Goal: Navigation & Orientation: Find specific page/section

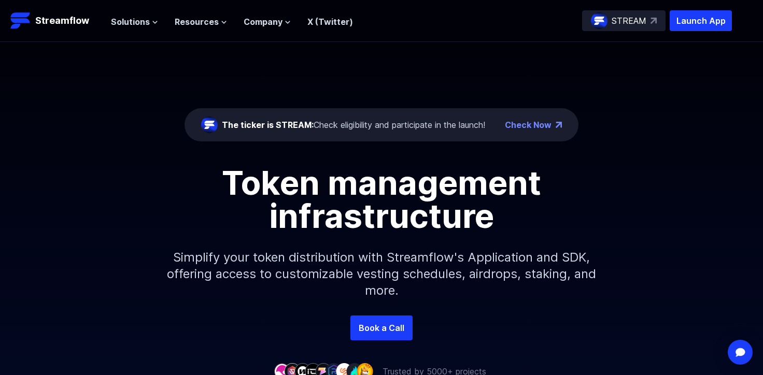
click at [637, 24] on p "STREAM" at bounding box center [628, 21] width 35 height 12
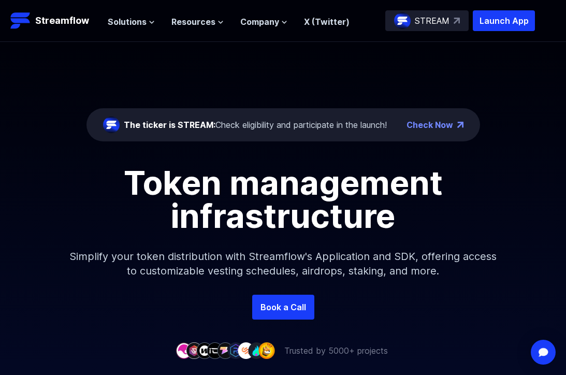
click at [439, 18] on p "STREAM" at bounding box center [432, 21] width 35 height 12
click at [138, 20] on span "Solutions" at bounding box center [127, 22] width 39 height 12
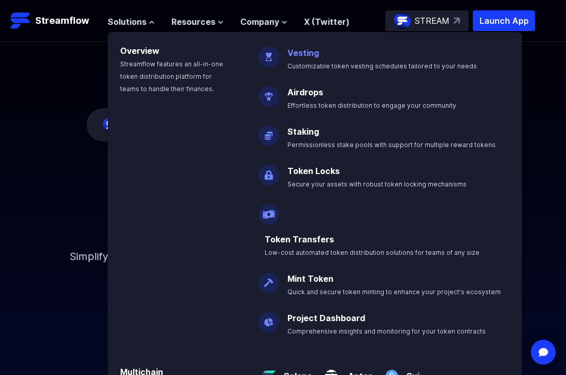
click at [341, 56] on p "Vesting Customizable token vesting schedules tailored to your needs" at bounding box center [389, 54] width 217 height 33
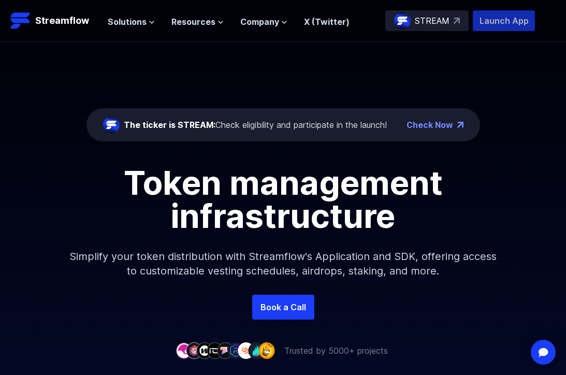
click at [503, 23] on p "Launch App" at bounding box center [504, 20] width 62 height 21
